Goal: Information Seeking & Learning: Learn about a topic

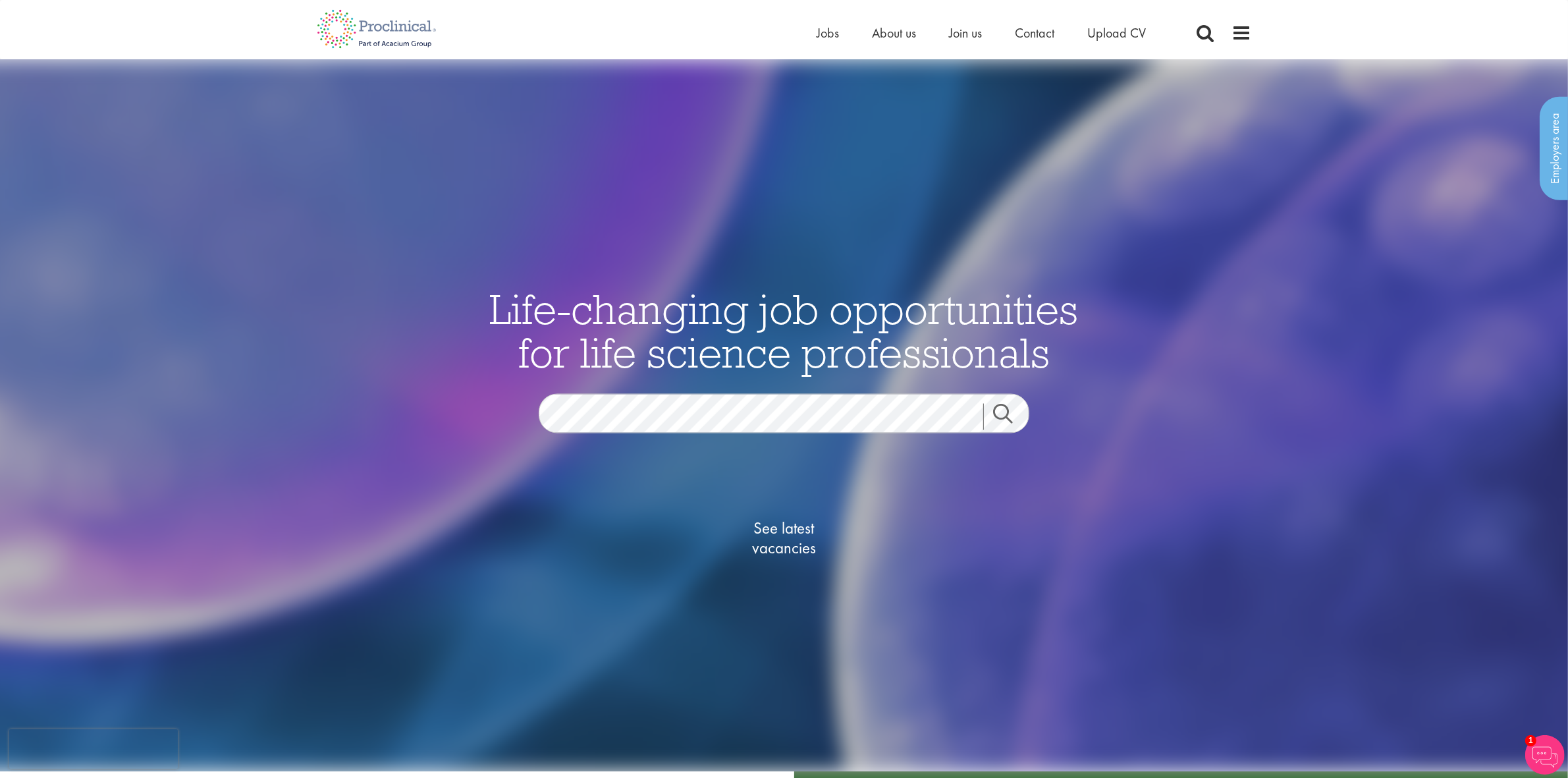
click at [1019, 406] on link "Search" at bounding box center [1012, 416] width 57 height 27
click at [822, 551] on span "See latest vacancies" at bounding box center [784, 537] width 132 height 40
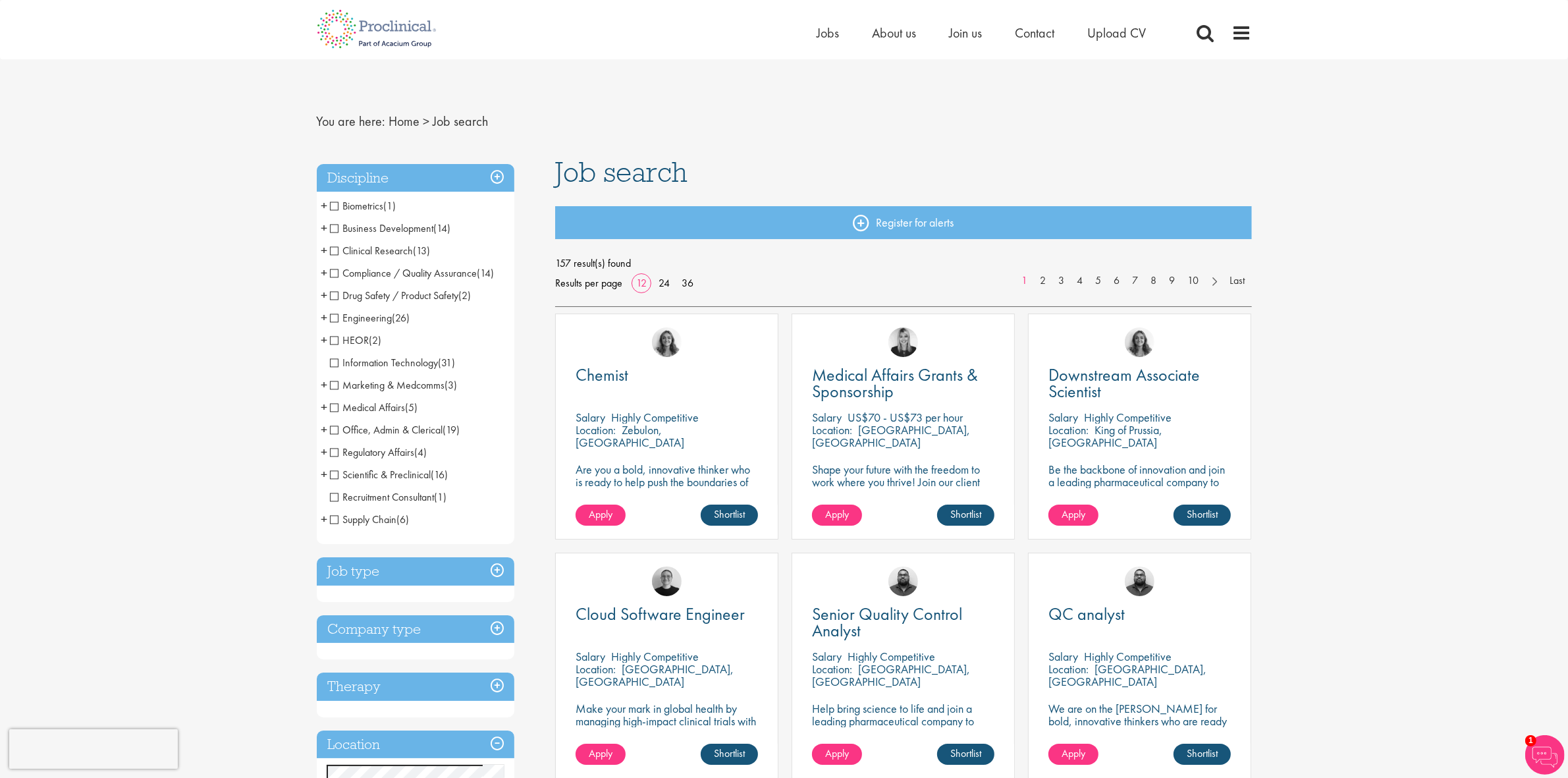
scroll to position [246, 0]
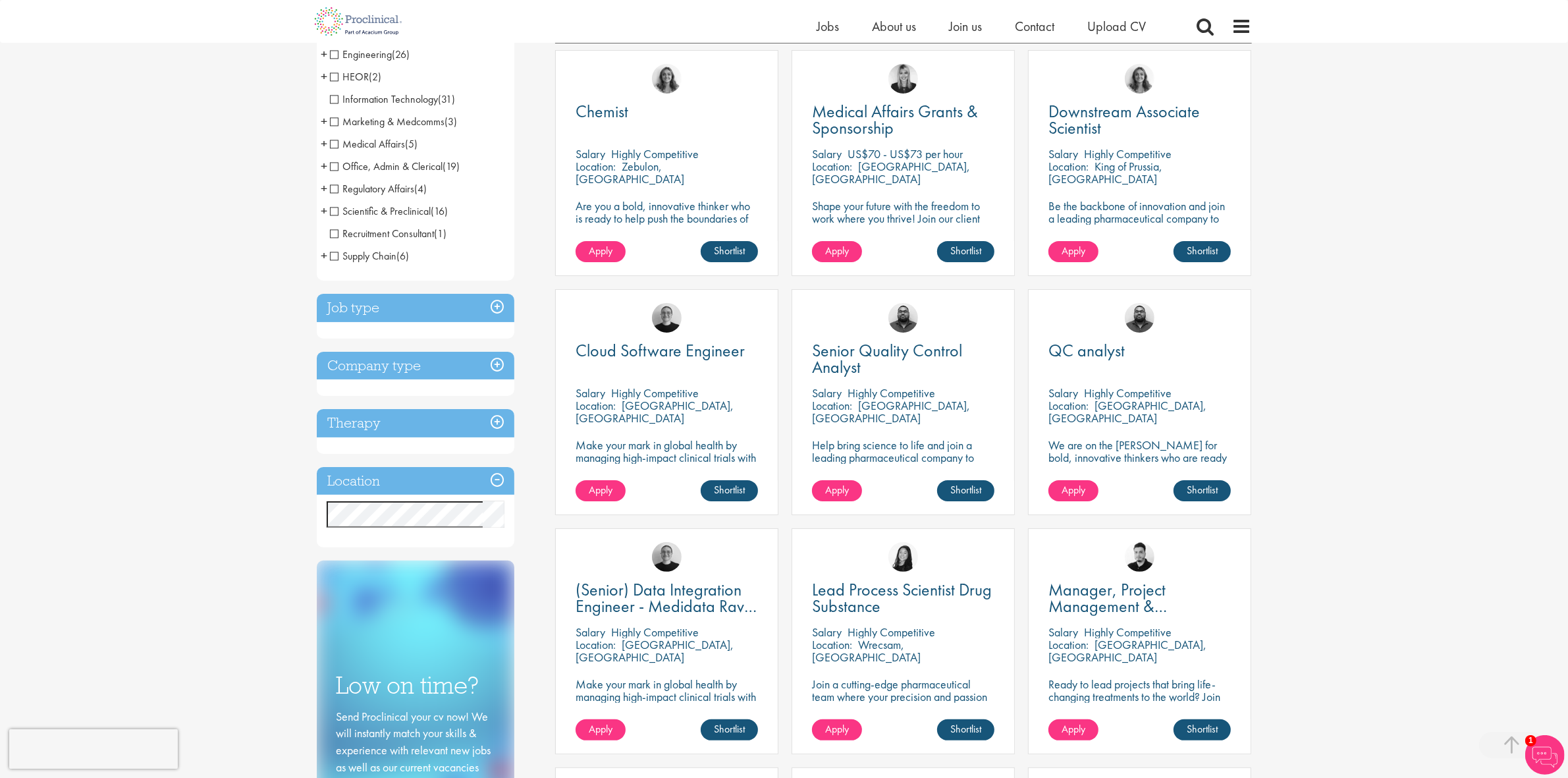
click at [392, 537] on div "Location Specified location Miles" at bounding box center [415, 508] width 198 height 81
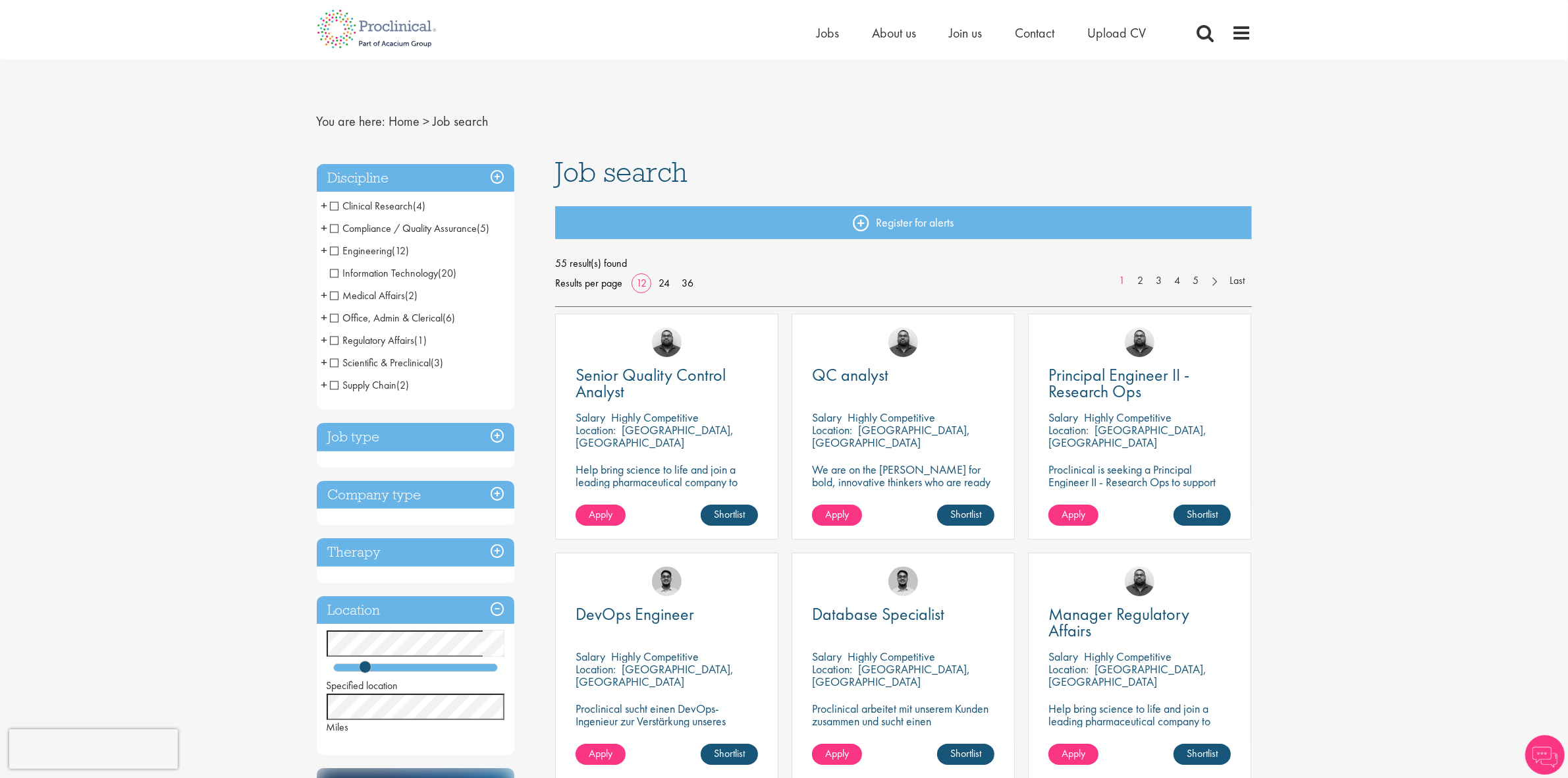
click at [330, 205] on span "Clinical Research" at bounding box center [372, 205] width 84 height 14
